Goal: Task Accomplishment & Management: Complete application form

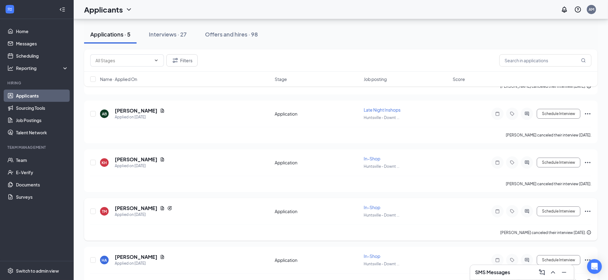
scroll to position [83, 0]
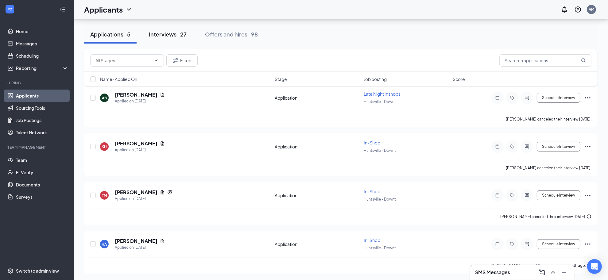
click at [155, 28] on button "Interviews · 27" at bounding box center [168, 34] width 50 height 18
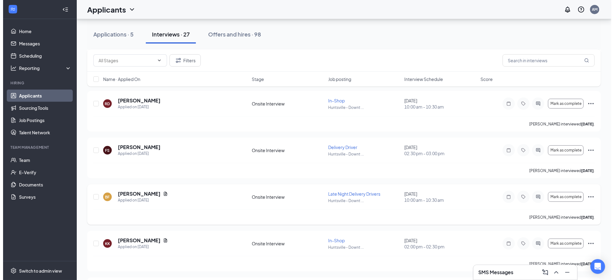
scroll to position [307, 0]
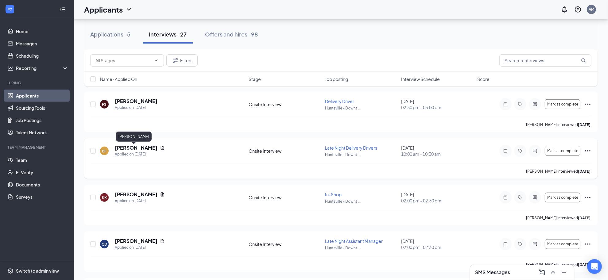
click at [131, 149] on h5 "Bryson Fults" at bounding box center [136, 148] width 43 height 7
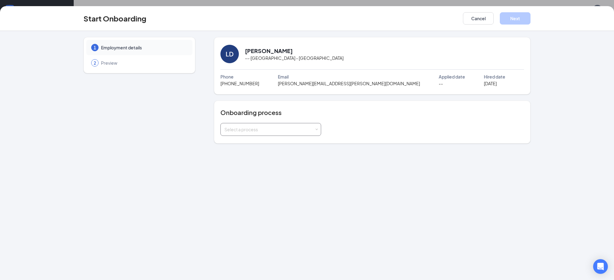
click at [261, 127] on div "Select a process" at bounding box center [269, 130] width 90 height 6
click at [251, 148] on div "1 Employment details 2 Preview LD Logan Derrick -- · Huntsville - Downtown Phon…" at bounding box center [307, 155] width 614 height 249
click at [252, 141] on div "Onboarding process Select a process" at bounding box center [372, 122] width 317 height 43
click at [263, 123] on div "Select a process" at bounding box center [270, 129] width 101 height 13
click at [241, 139] on li "New Hire Process" at bounding box center [270, 142] width 101 height 11
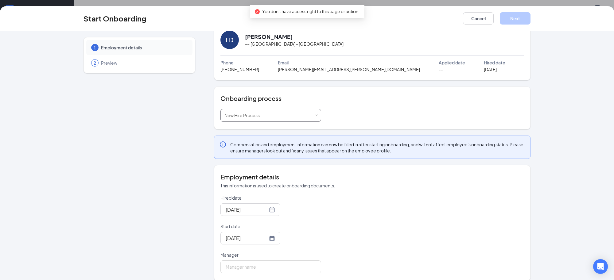
scroll to position [22, 0]
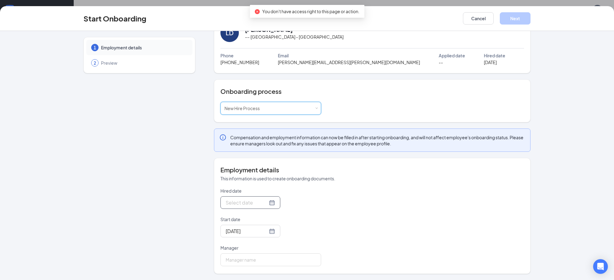
click at [261, 203] on div at bounding box center [250, 203] width 49 height 8
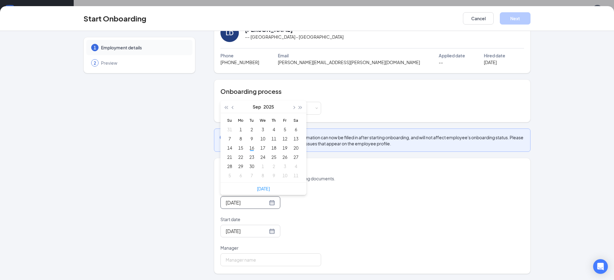
type input "Sep 10, 2025"
click at [231, 111] on button "button" at bounding box center [233, 107] width 7 height 12
click at [292, 106] on span "button" at bounding box center [293, 107] width 3 height 3
type input "Sep 8, 2025"
click at [237, 137] on div "8" at bounding box center [240, 138] width 7 height 7
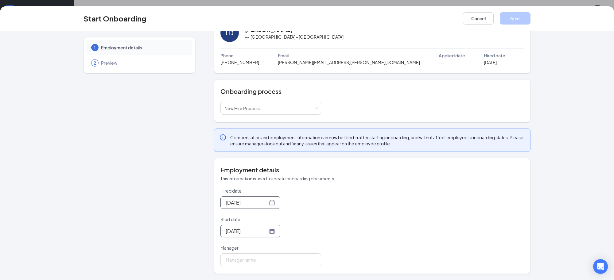
click at [267, 229] on div "Aug 1, 2025" at bounding box center [250, 231] width 60 height 13
click at [265, 232] on div at bounding box center [250, 232] width 49 height 8
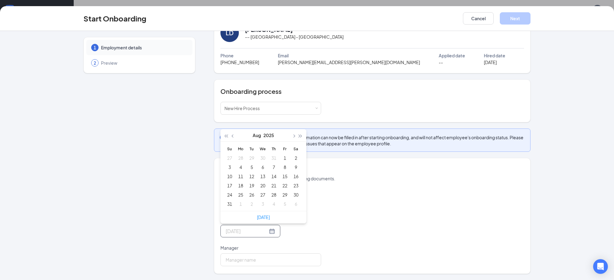
type input "Aug 1, 2025"
type input "Jul 31, 2025"
click at [290, 137] on button "button" at bounding box center [293, 135] width 7 height 12
type input "Sep 8, 2025"
click at [239, 169] on div "8" at bounding box center [240, 167] width 7 height 7
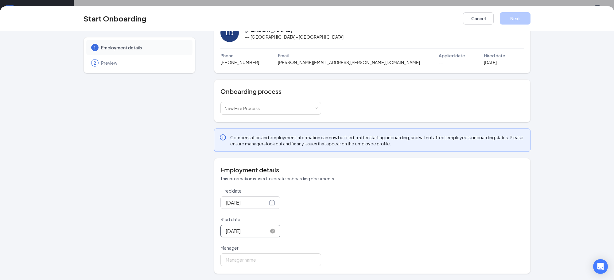
drag, startPoint x: 329, startPoint y: 250, endPoint x: 330, endPoint y: 247, distance: 3.9
click at [330, 247] on div "Hired date Sep 8, 2025 Sep 2025 Su Mo Tu We Th Fr Sa 31 1 2 3 4 5 6 7 8 9 10 11…" at bounding box center [372, 227] width 304 height 79
click at [281, 260] on input "Manager" at bounding box center [270, 260] width 101 height 13
type input "Ahnaleigh"
click at [285, 108] on div "Select a process New Hire Process" at bounding box center [270, 108] width 93 height 12
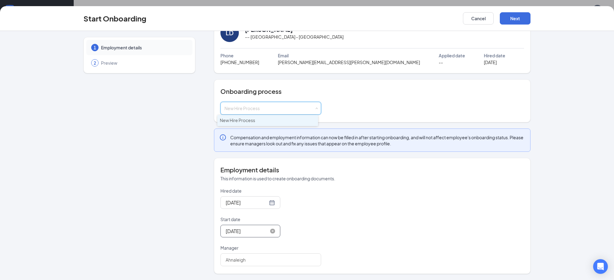
click at [334, 88] on h4 "Onboarding process" at bounding box center [372, 91] width 304 height 9
click at [516, 19] on button "Next" at bounding box center [515, 18] width 31 height 12
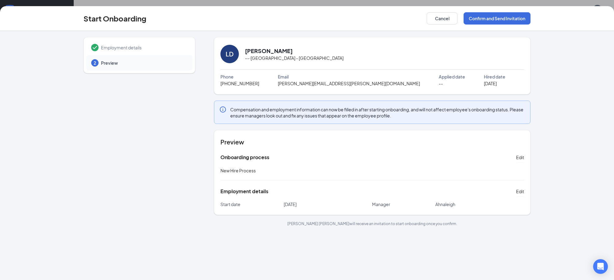
scroll to position [0, 0]
click at [475, 13] on button "Confirm and Send Invitation" at bounding box center [497, 18] width 67 height 12
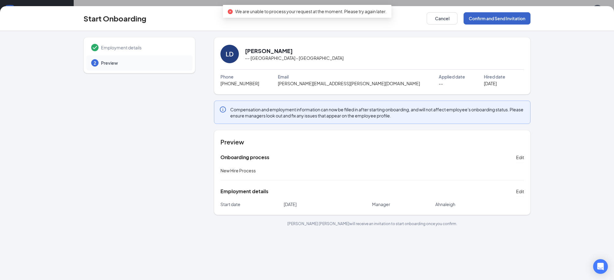
click at [484, 16] on button "Confirm and Send Invitation" at bounding box center [497, 18] width 67 height 12
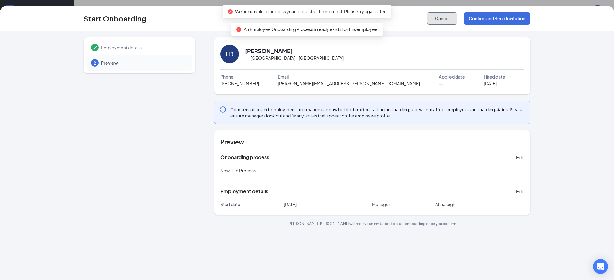
click at [435, 19] on button "Cancel" at bounding box center [442, 18] width 31 height 12
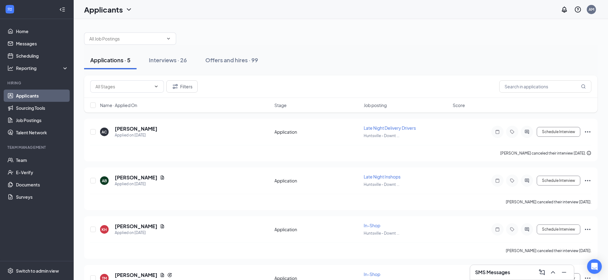
click at [195, 57] on div "Applications · 5 Interviews · 26 Offers and hires · 99" at bounding box center [341, 60] width 514 height 18
click at [190, 57] on button "Interviews · 26" at bounding box center [168, 60] width 50 height 18
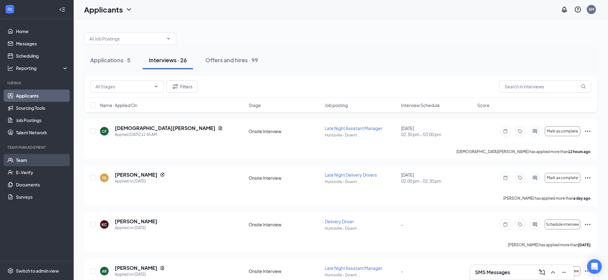
click at [36, 161] on link "Team" at bounding box center [42, 160] width 53 height 12
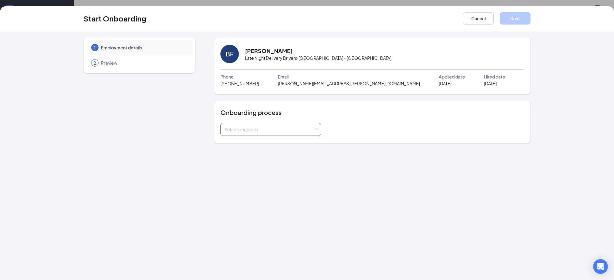
click at [273, 130] on div "Select a process" at bounding box center [269, 130] width 90 height 6
click at [249, 138] on li "New Hire Process" at bounding box center [270, 142] width 101 height 11
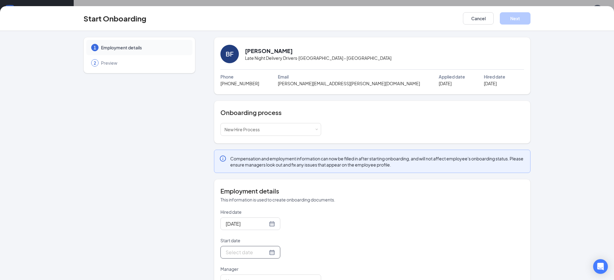
click at [266, 252] on div at bounding box center [250, 253] width 49 height 8
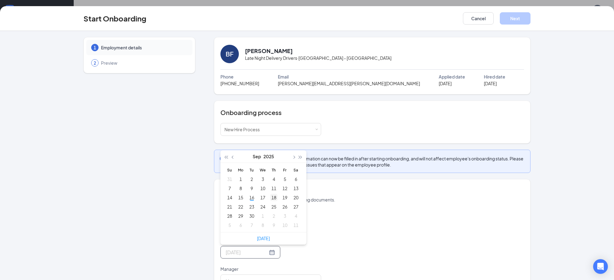
type input "[DATE]"
click at [273, 200] on div "18" at bounding box center [273, 197] width 7 height 7
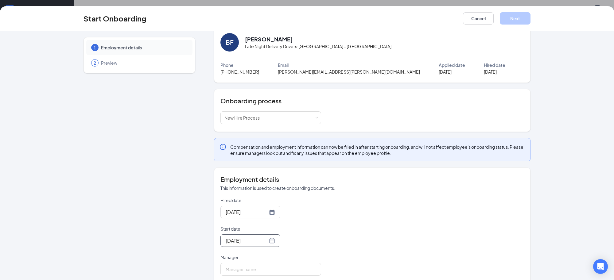
scroll to position [22, 0]
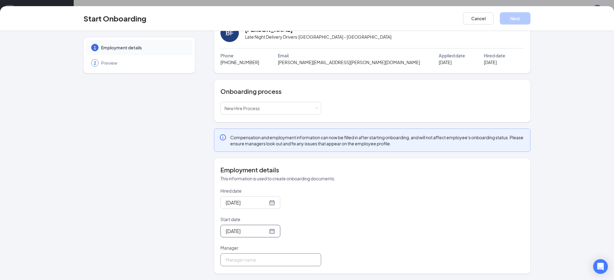
click at [259, 259] on input "Manager" at bounding box center [270, 260] width 101 height 13
type input "Ahnaleigh"
click at [508, 22] on button "Next" at bounding box center [515, 18] width 31 height 12
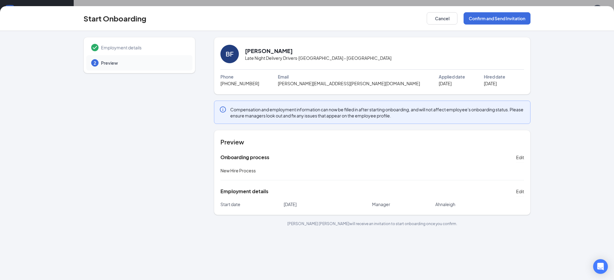
scroll to position [0, 0]
click at [491, 21] on button "Confirm and Send Invitation" at bounding box center [497, 18] width 67 height 12
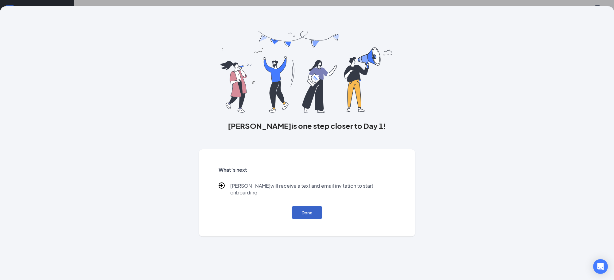
click at [310, 206] on button "Done" at bounding box center [307, 213] width 31 height 14
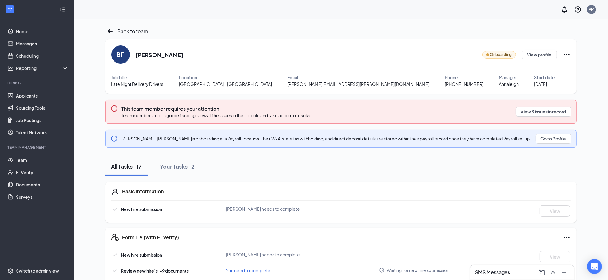
drag, startPoint x: 399, startPoint y: 86, endPoint x: 372, endPoint y: 90, distance: 27.8
click at [372, 90] on div "[PERSON_NAME] Onboarding View profile Job title Late Night Delivery Drivers Loc…" at bounding box center [341, 66] width 472 height 54
click at [445, 84] on span "[PHONE_NUMBER]" at bounding box center [464, 84] width 39 height 7
drag, startPoint x: 407, startPoint y: 84, endPoint x: 372, endPoint y: 85, distance: 34.4
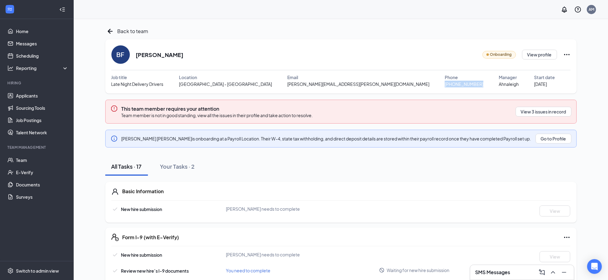
click at [445, 85] on div "[PHONE_NUMBER]" at bounding box center [472, 84] width 54 height 7
copy span "[PHONE_NUMBER]"
drag, startPoint x: 344, startPoint y: 87, endPoint x: 285, endPoint y: 84, distance: 59.3
click at [287, 84] on div "[PERSON_NAME][EMAIL_ADDRESS][PERSON_NAME][DOMAIN_NAME]" at bounding box center [366, 84] width 158 height 7
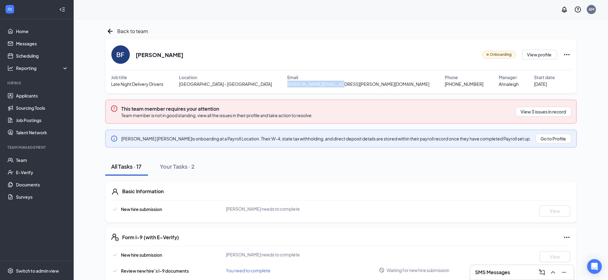
copy span "[PERSON_NAME][EMAIL_ADDRESS][PERSON_NAME][DOMAIN_NAME]"
click at [114, 56] on div "BF" at bounding box center [120, 54] width 18 height 18
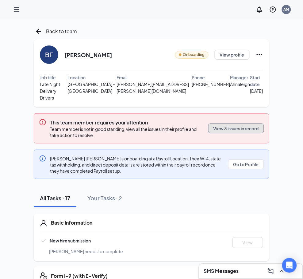
click at [234, 124] on button "View 3 issues in record" at bounding box center [236, 128] width 56 height 10
